Goal: Find specific page/section: Find specific page/section

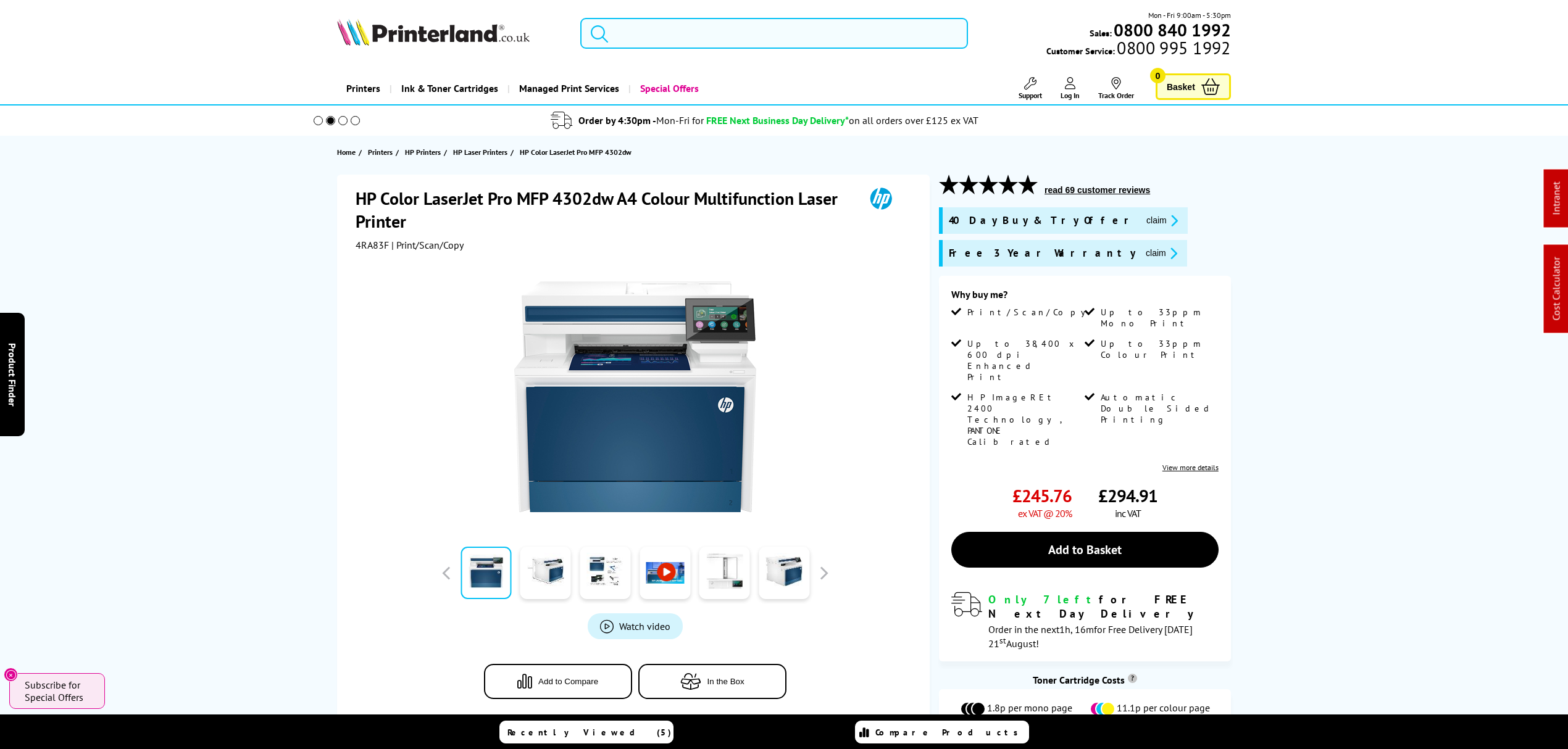
click at [712, 36] on input "search" at bounding box center [774, 33] width 388 height 31
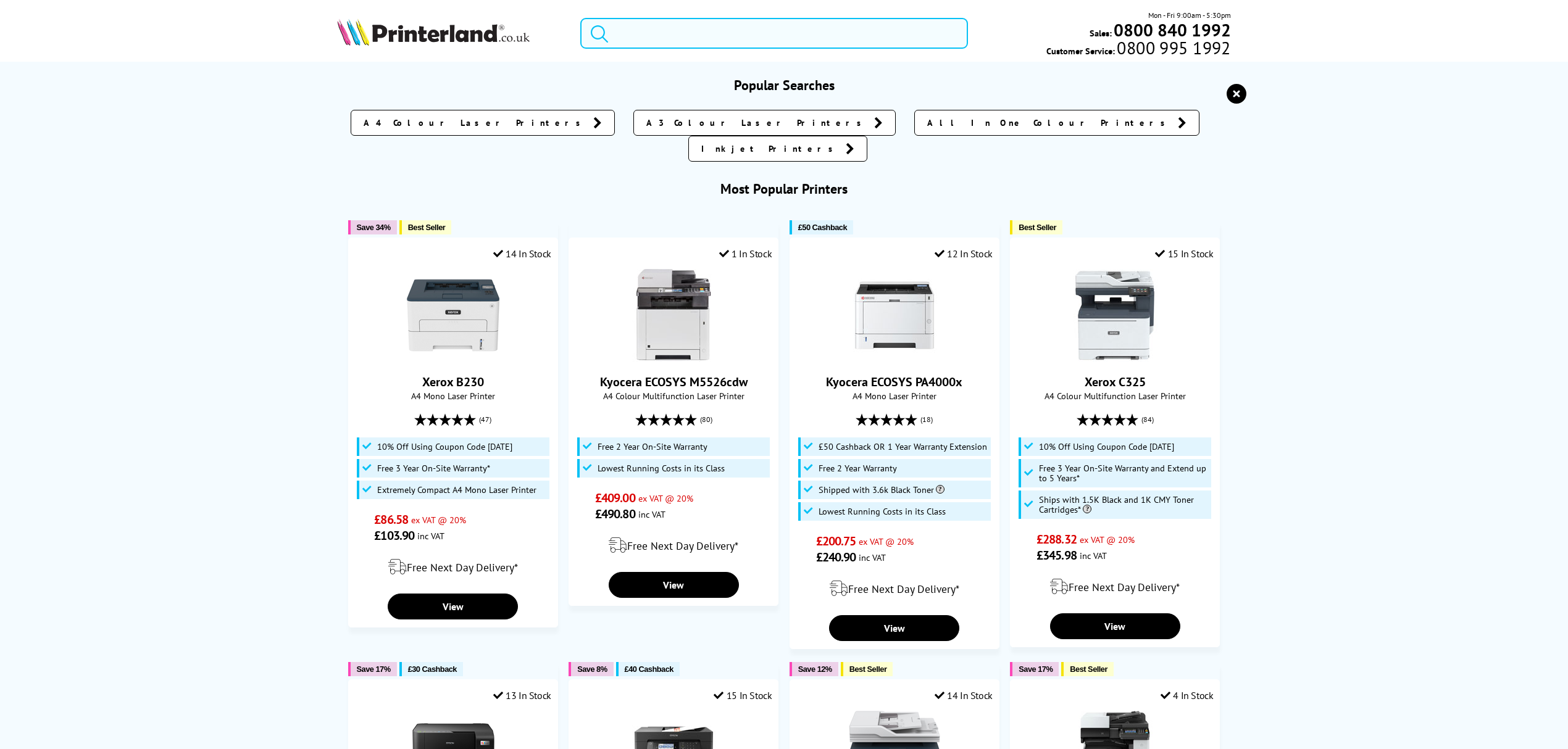
paste input "HLL5000DZU1"
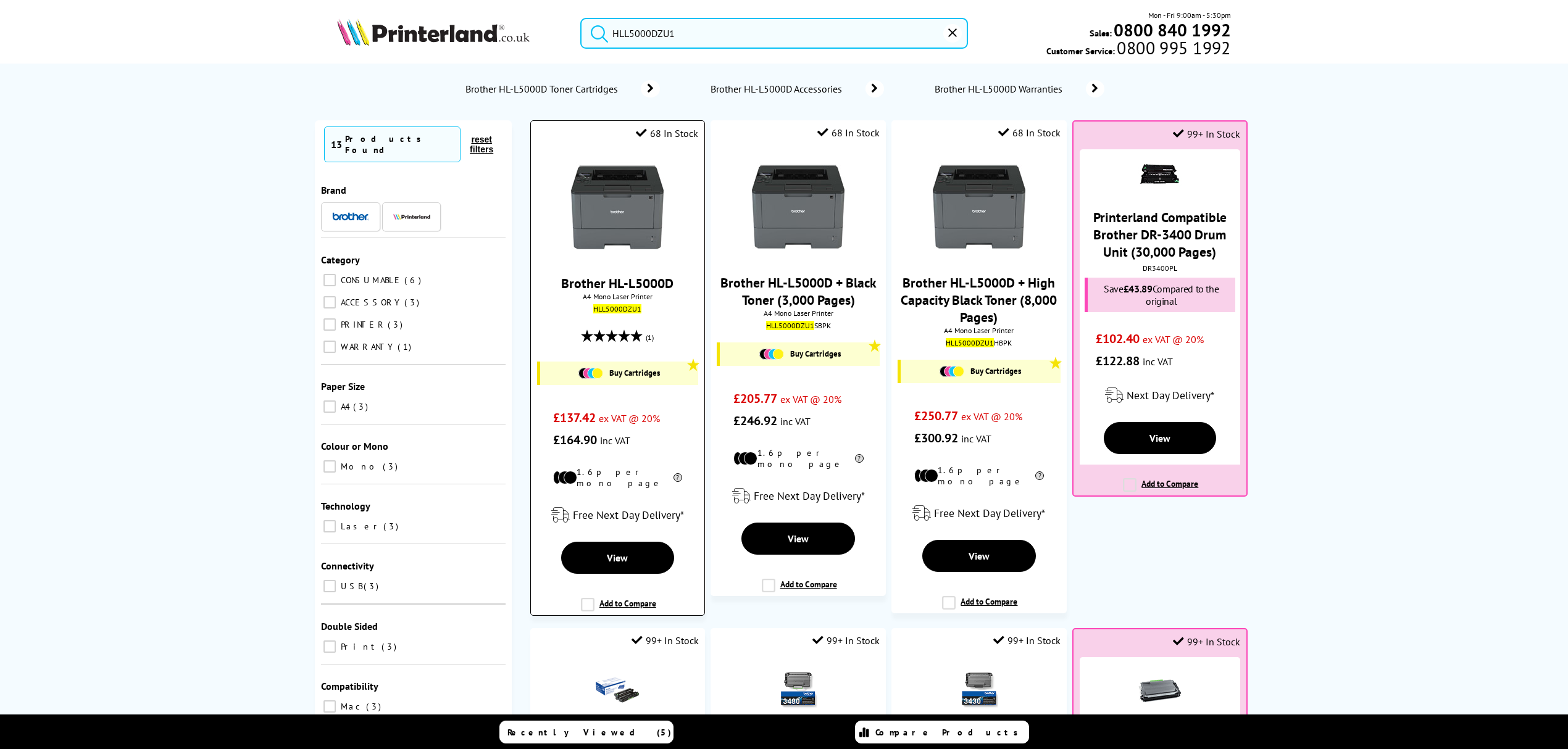
type input "HLL5000DZU1"
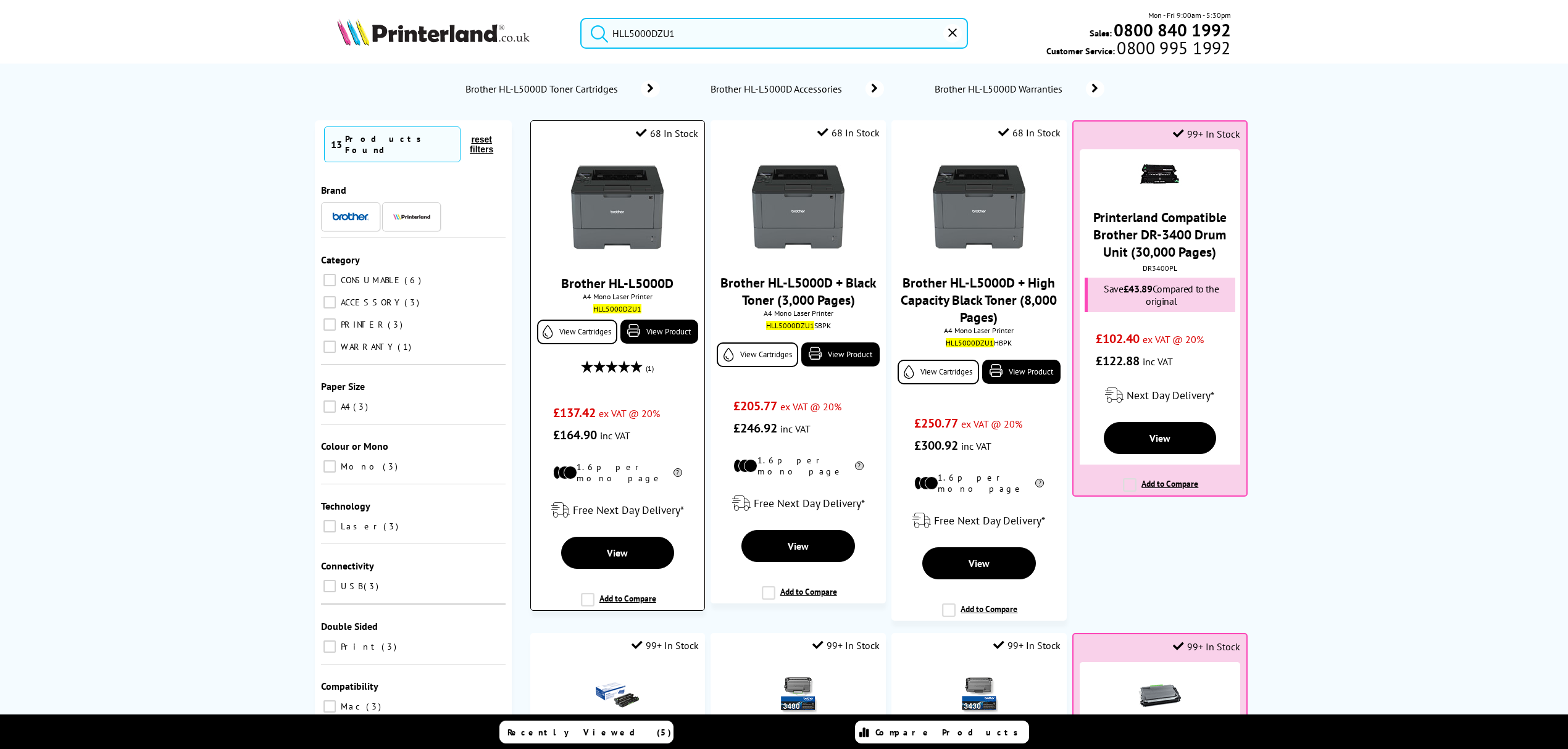
click at [597, 200] on img at bounding box center [617, 207] width 93 height 93
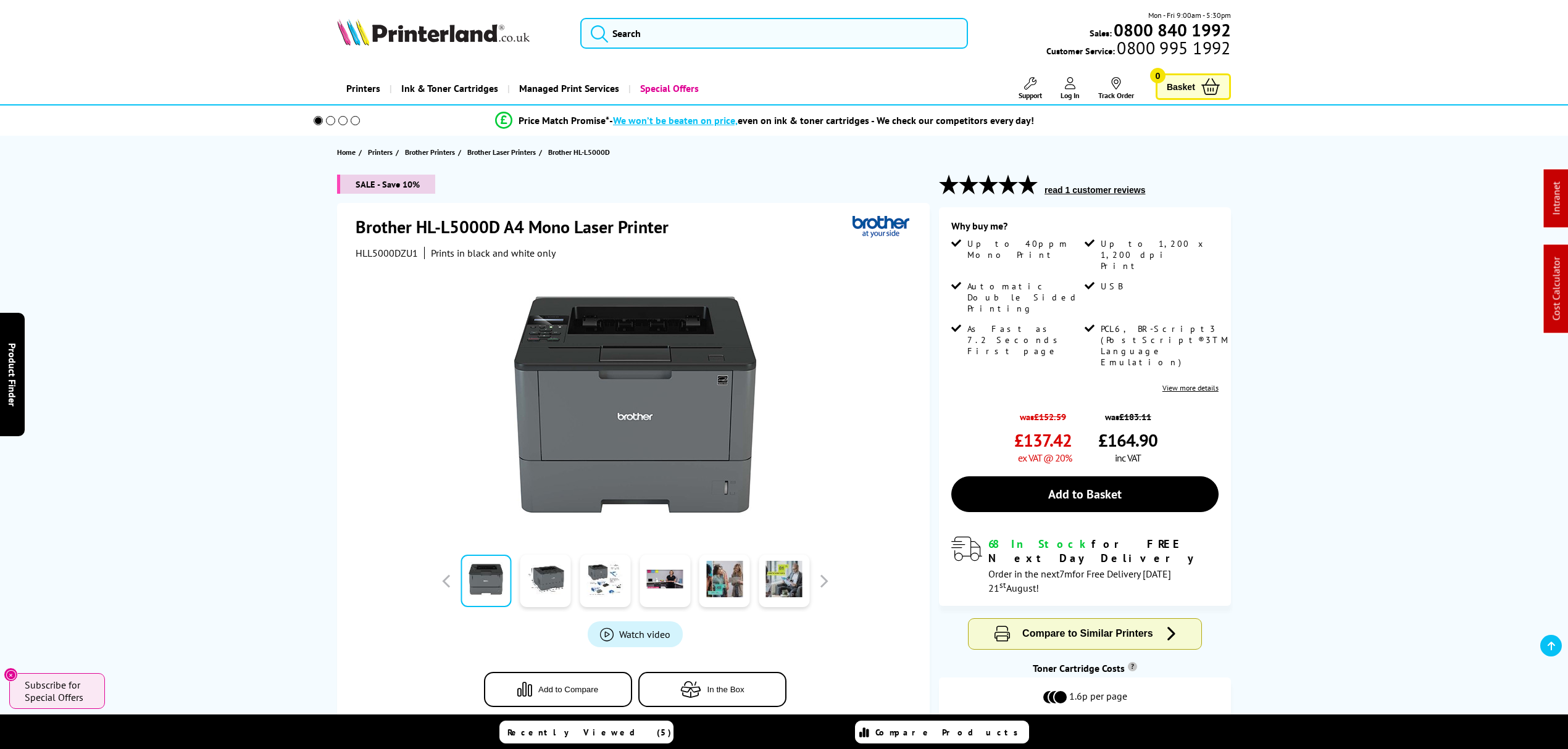
drag, startPoint x: 243, startPoint y: 423, endPoint x: 256, endPoint y: 116, distance: 307.3
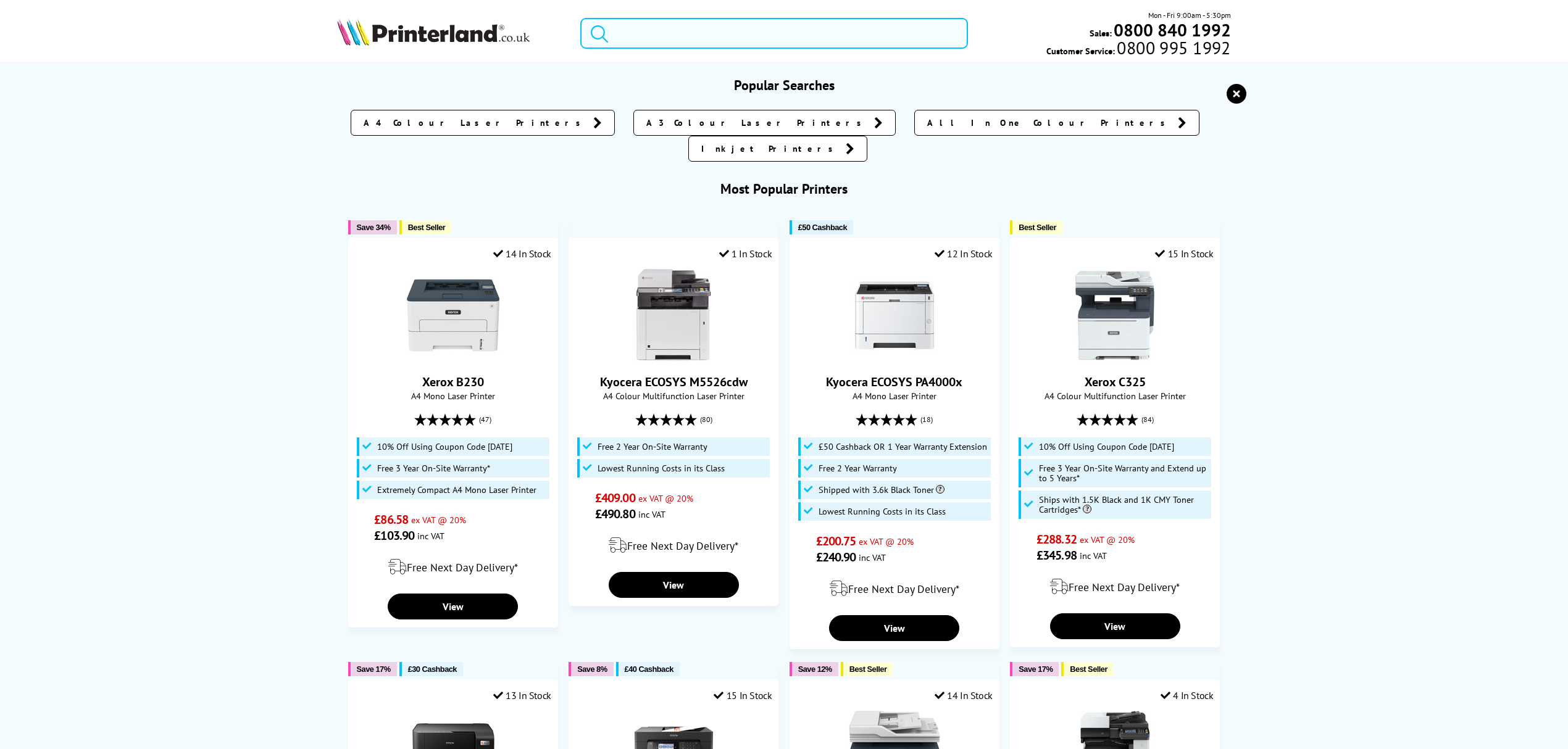
click at [729, 32] on input "search" at bounding box center [774, 33] width 388 height 31
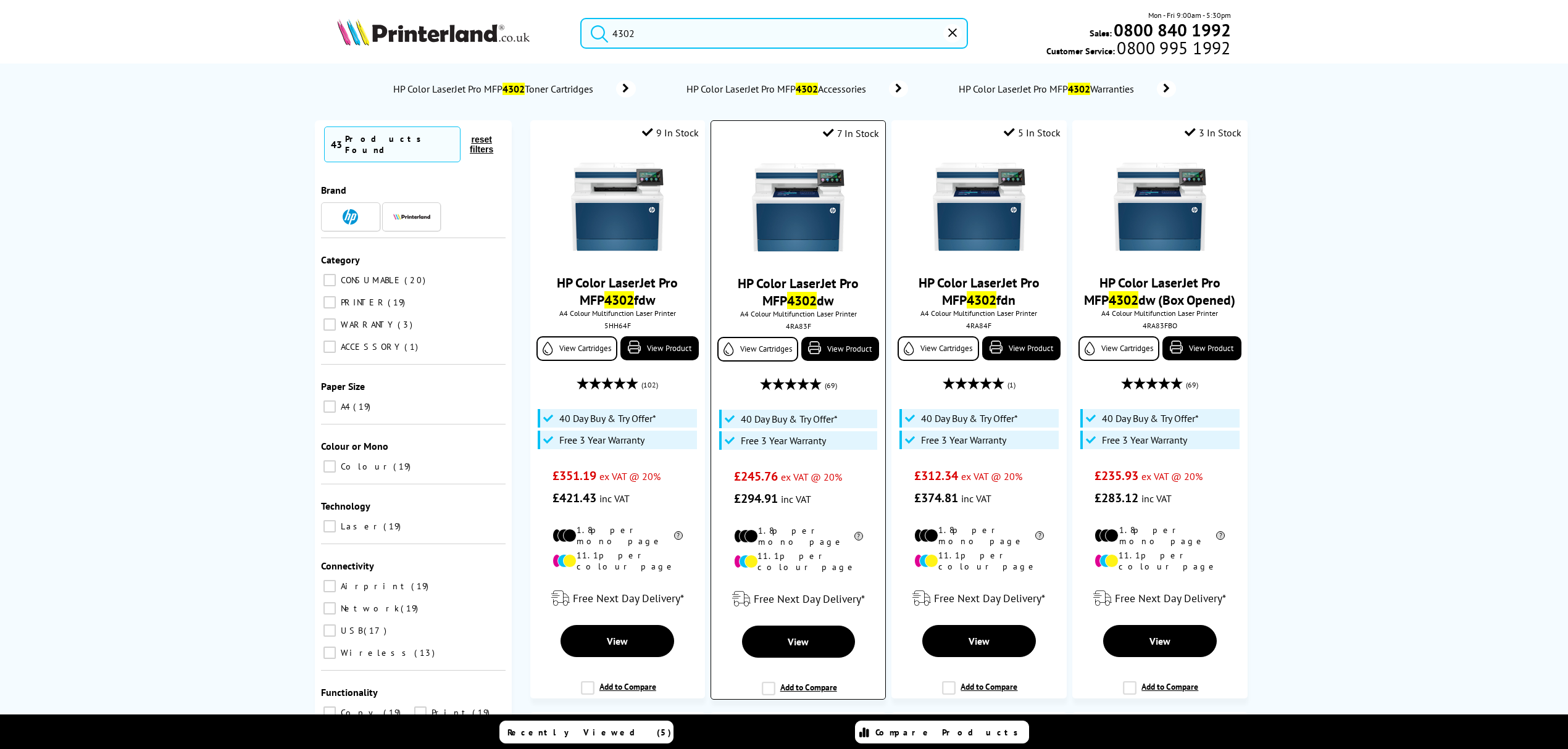
type input "4302"
click at [788, 188] on img at bounding box center [798, 207] width 93 height 93
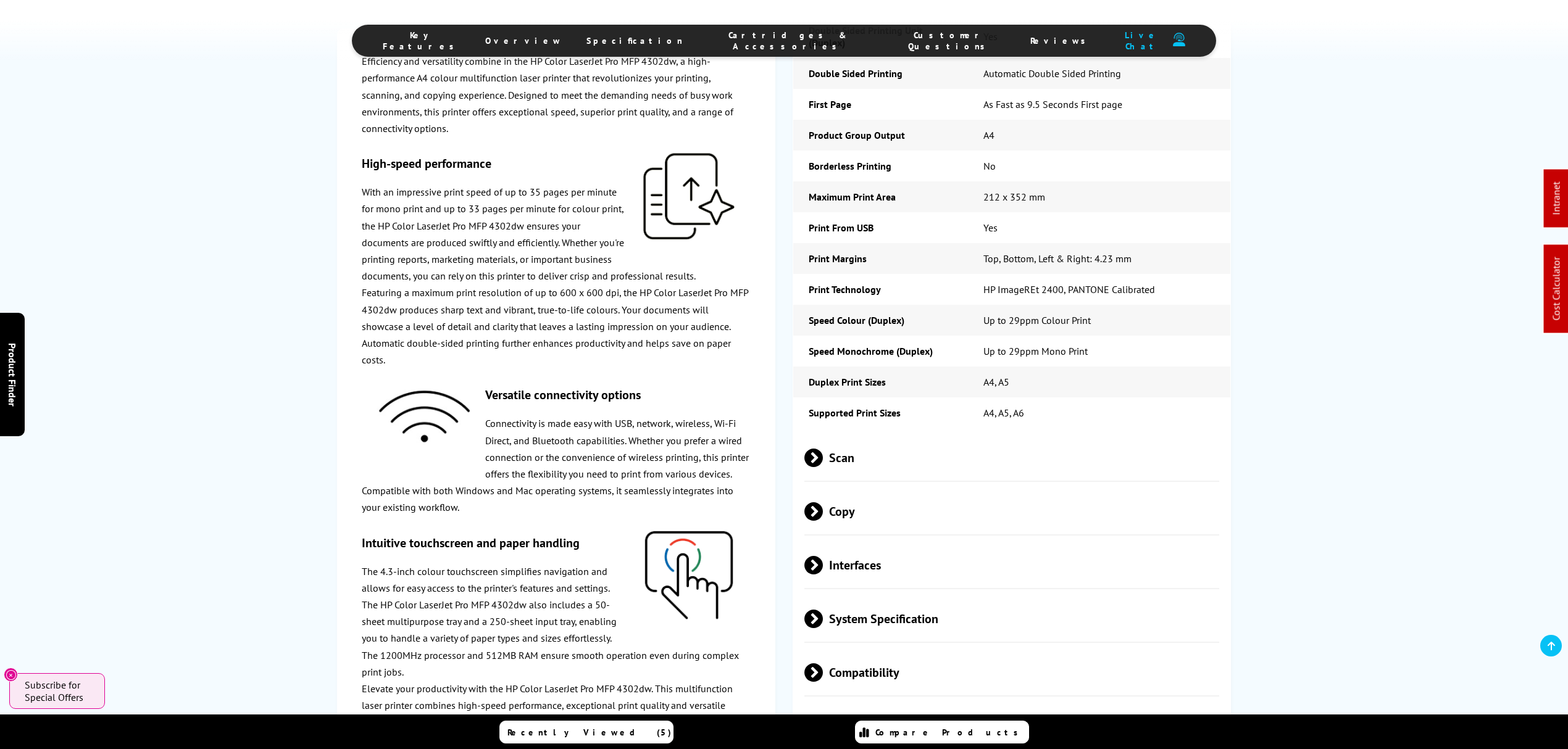
scroll to position [3210, 0]
